Goal: Contribute content

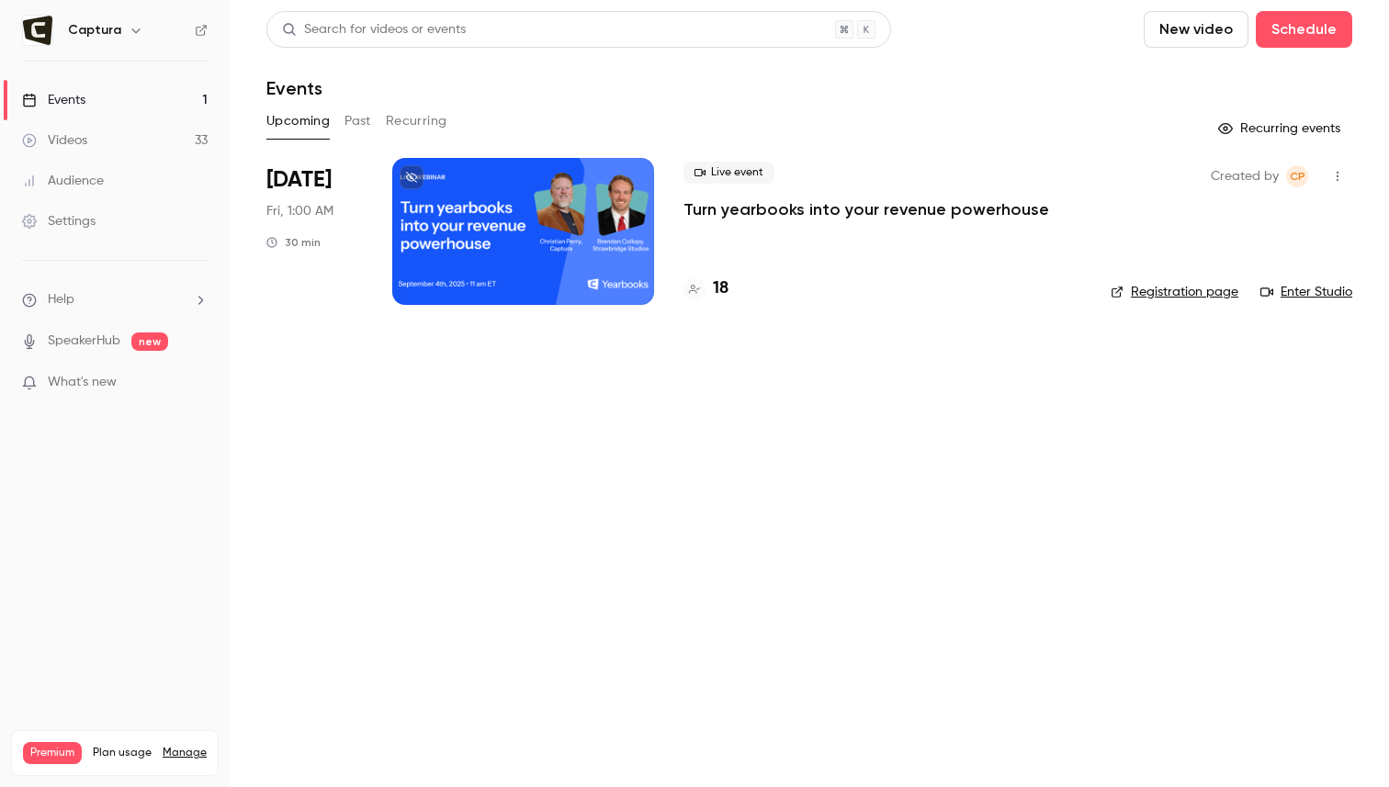
click at [130, 141] on link "Videos 33" at bounding box center [115, 140] width 230 height 40
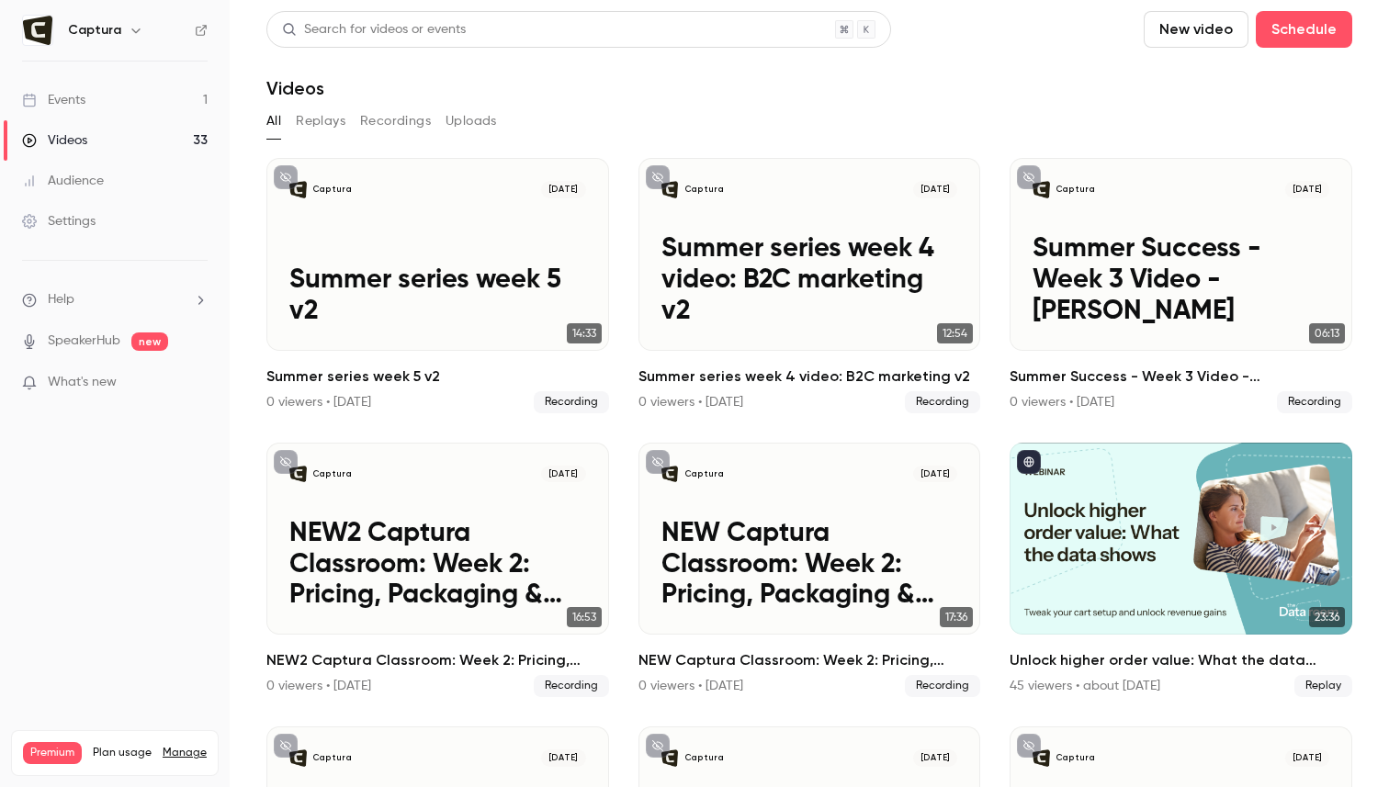
click at [1173, 30] on button "New video" at bounding box center [1196, 29] width 105 height 37
click at [1234, 82] on div "Record" at bounding box center [1263, 80] width 140 height 18
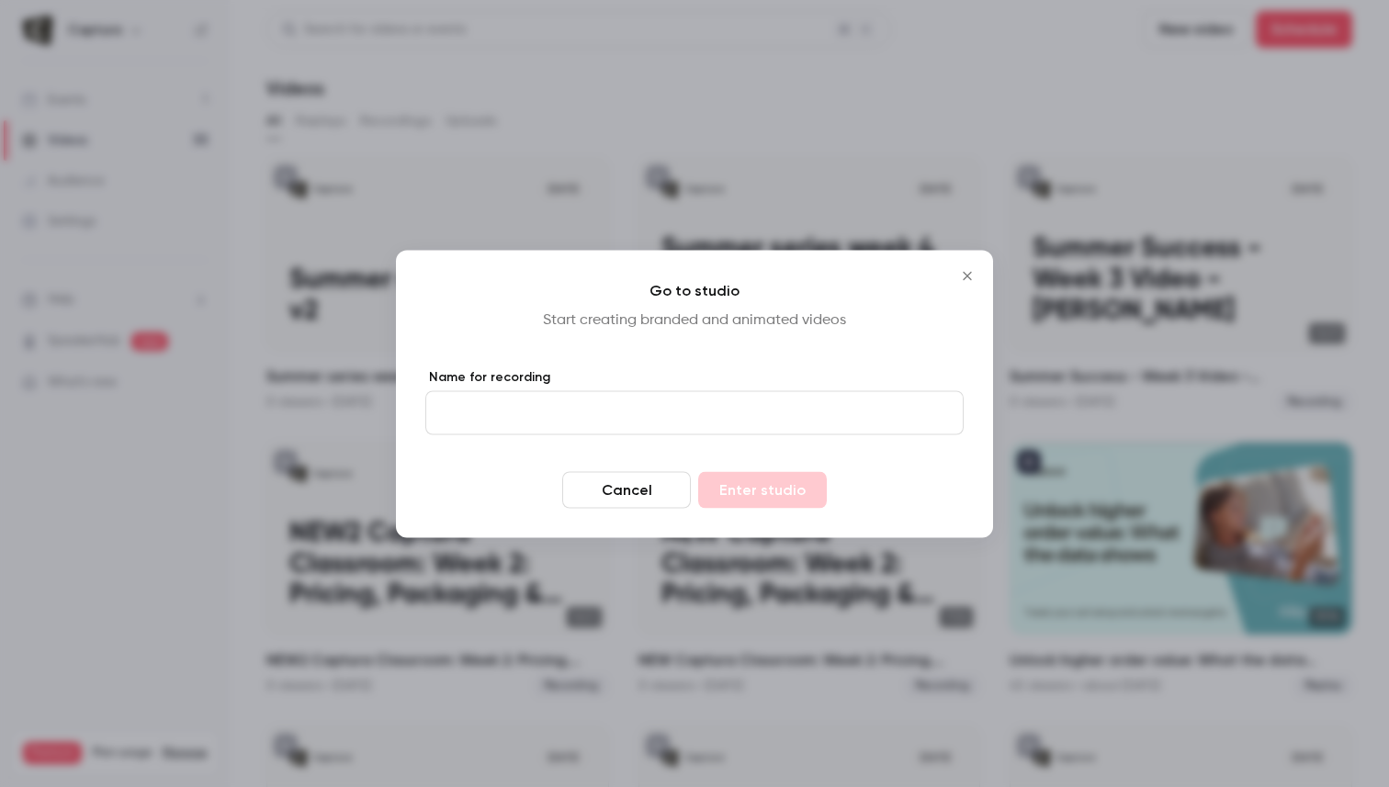
click at [522, 419] on input "Name for recording" at bounding box center [694, 412] width 538 height 44
type input "**********"
click at [754, 489] on button "Enter studio" at bounding box center [762, 489] width 129 height 37
